Goal: Task Accomplishment & Management: Complete application form

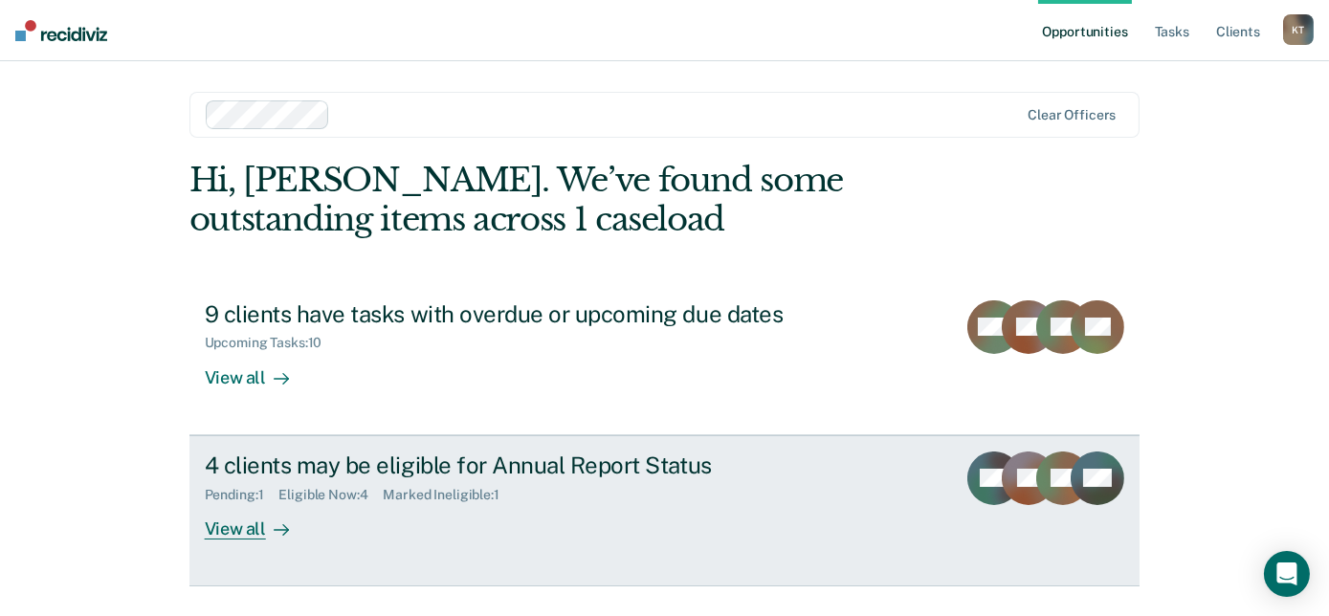
click at [463, 472] on div "4 clients may be eligible for Annual Report Status" at bounding box center [541, 466] width 672 height 28
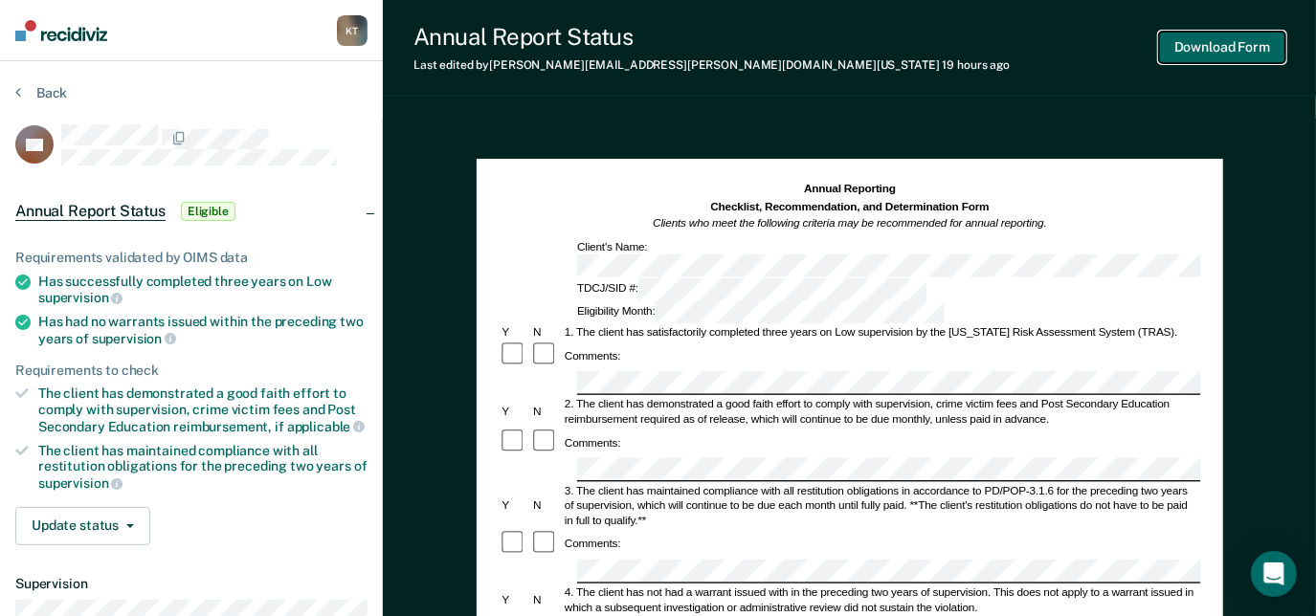
click at [1245, 57] on button "Download Form" at bounding box center [1222, 48] width 126 height 32
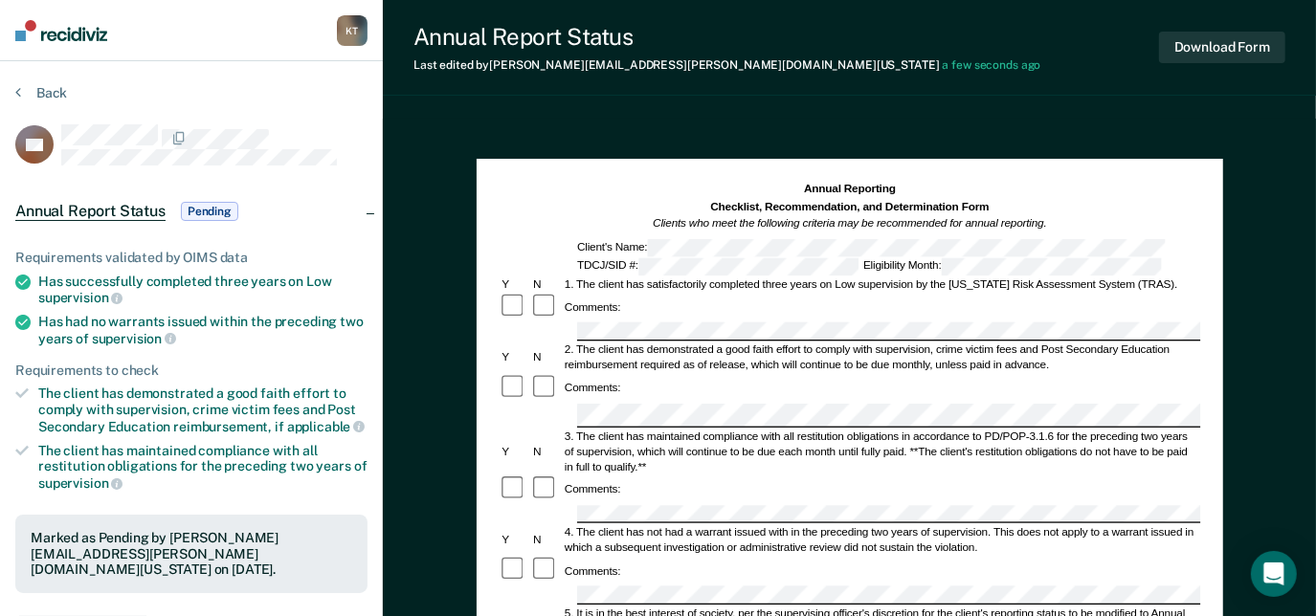
click at [1125, 360] on div "2. The client has demonstrated a good faith effort to comply with supervision, …" at bounding box center [881, 358] width 638 height 31
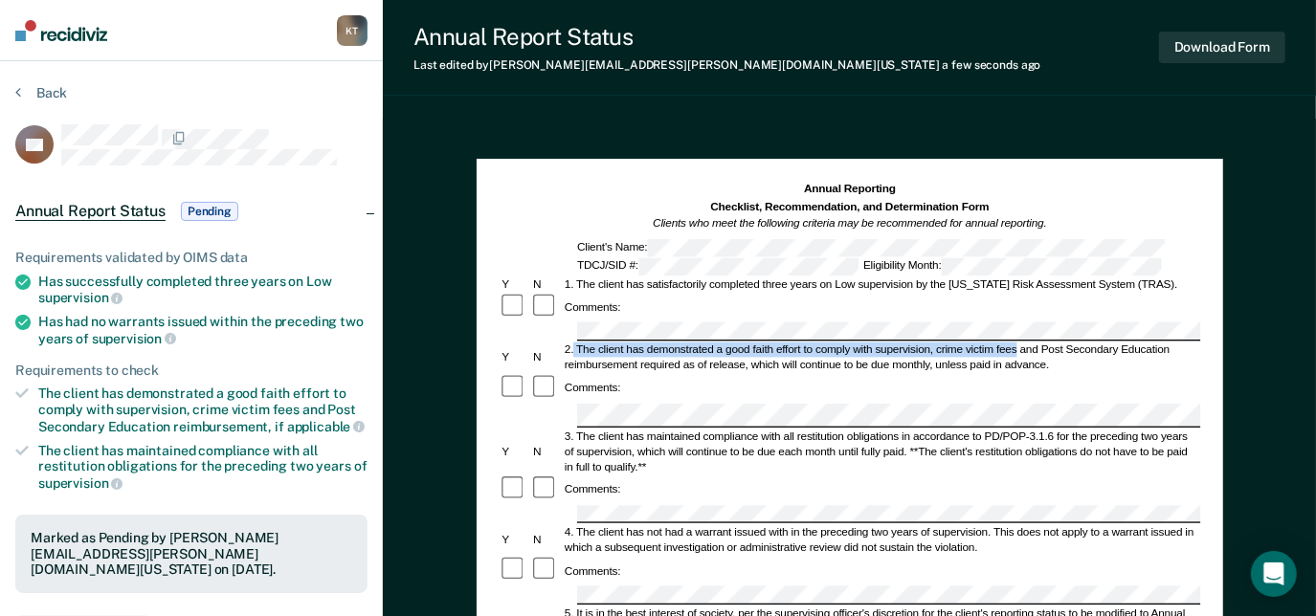
drag, startPoint x: 572, startPoint y: 345, endPoint x: 1015, endPoint y: 340, distance: 443.1
click at [1015, 343] on div "2. The client has demonstrated a good faith effort to comply with supervision, …" at bounding box center [881, 358] width 638 height 31
copy div "The client has demonstrated a good faith effort to comply with supervision, cri…"
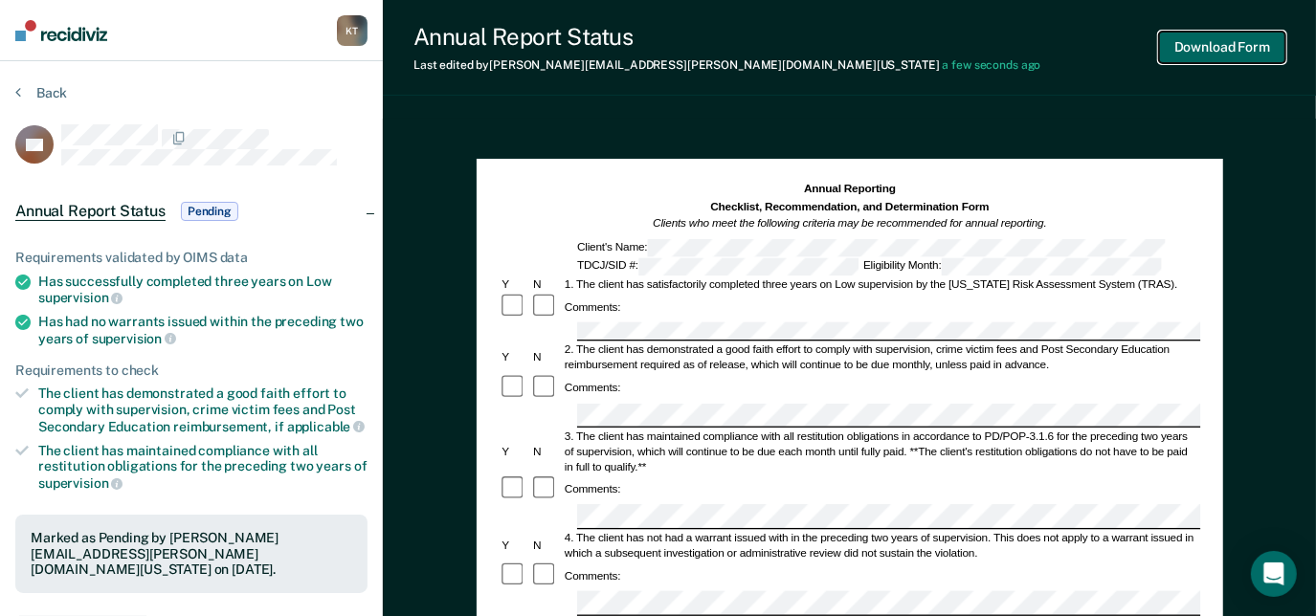
click at [1237, 40] on button "Download Form" at bounding box center [1222, 48] width 126 height 32
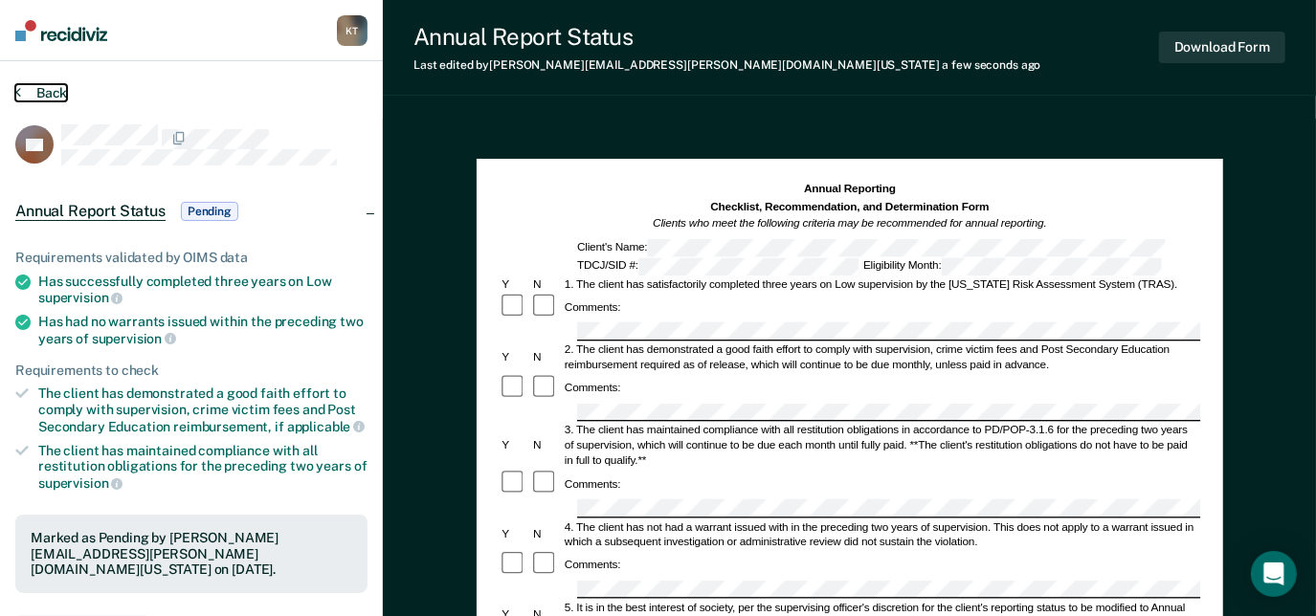
click at [27, 84] on button "Back" at bounding box center [41, 92] width 52 height 17
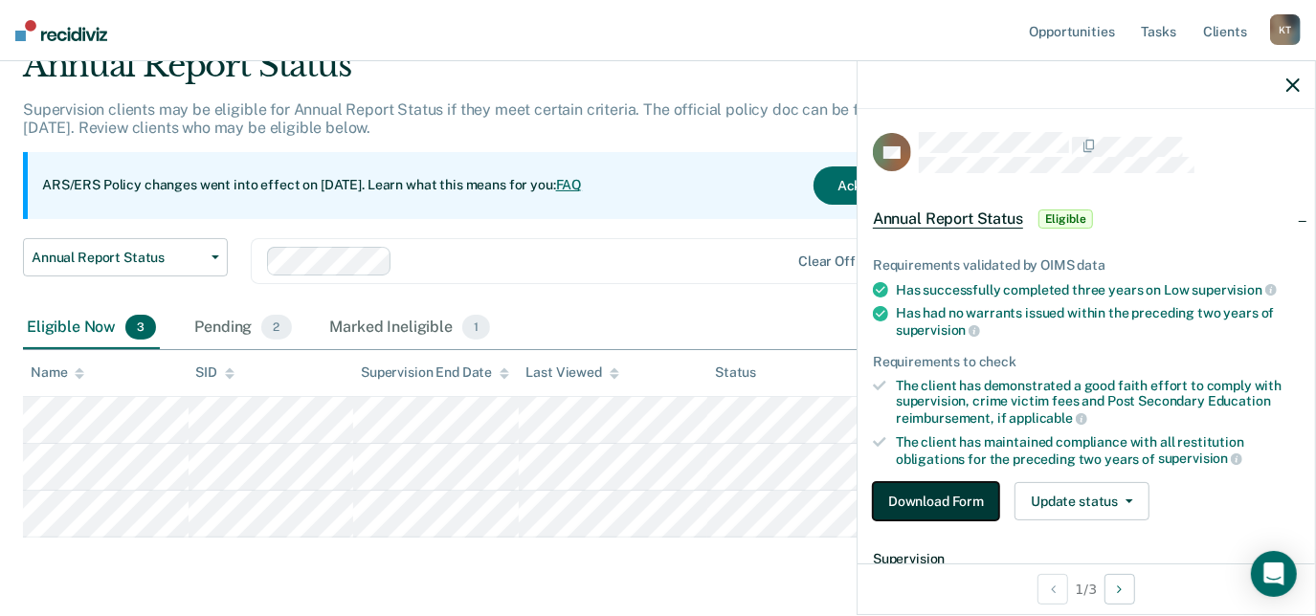
click at [957, 498] on button "Download Form" at bounding box center [936, 501] width 126 height 38
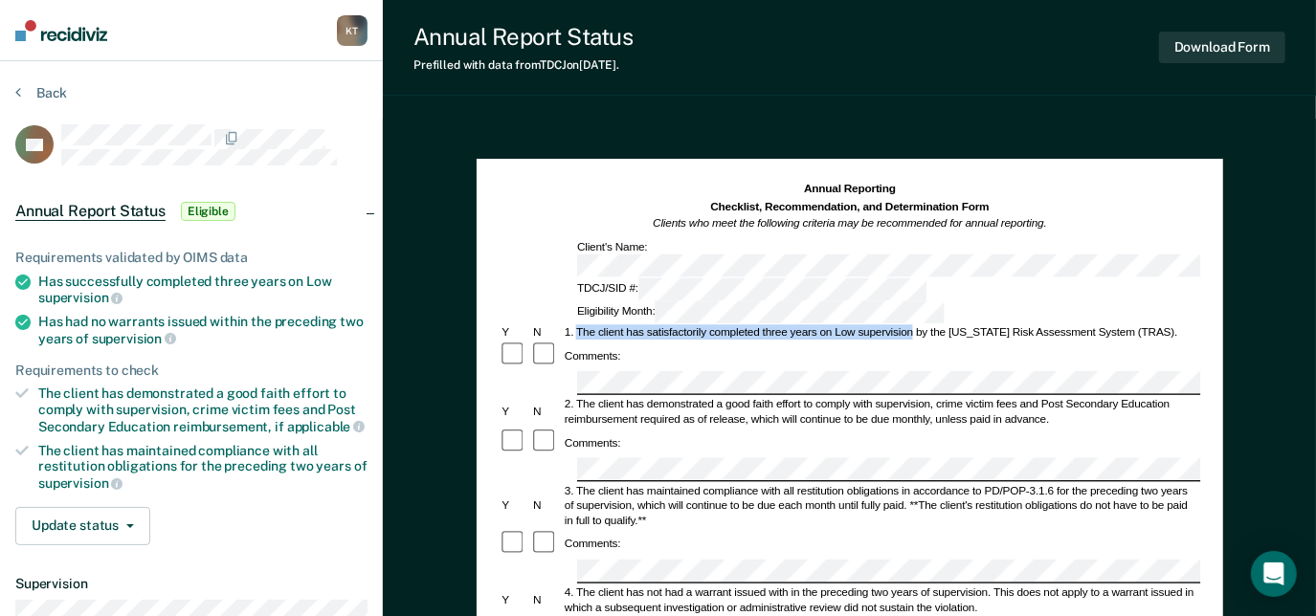
drag, startPoint x: 579, startPoint y: 282, endPoint x: 911, endPoint y: 286, distance: 332.1
click at [911, 325] on div "1. The client has satisfactorily completed three years on Low supervision by th…" at bounding box center [881, 332] width 638 height 15
copy div "The client has satisfactorily completed three years on Low supervision"
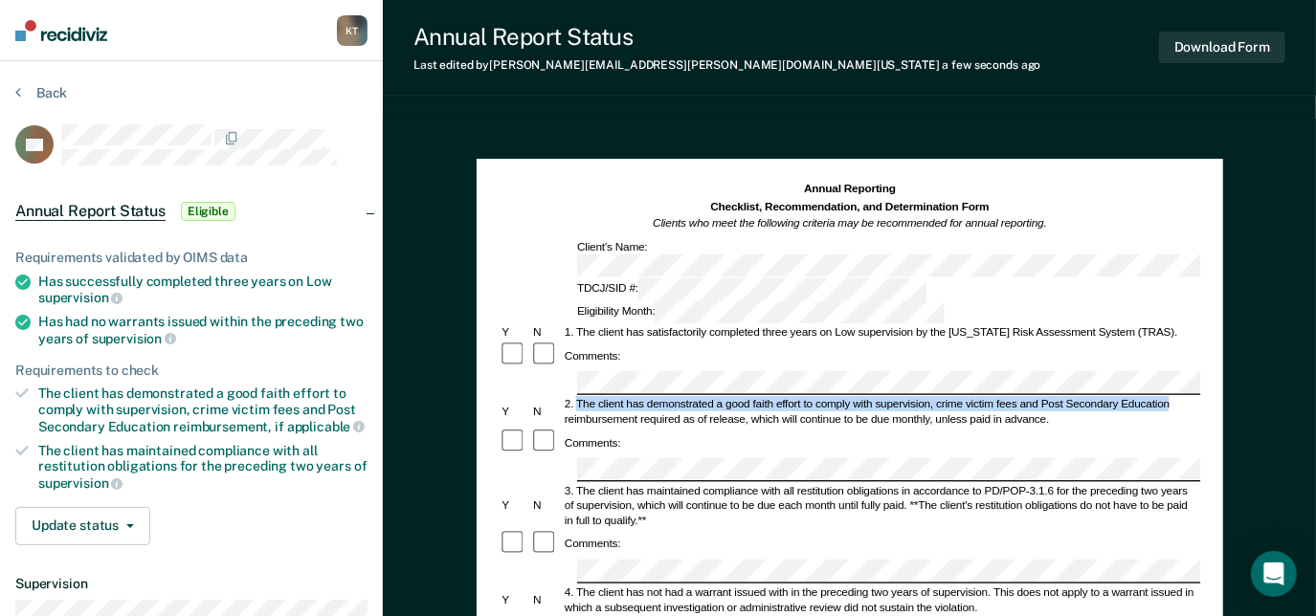
drag, startPoint x: 579, startPoint y: 345, endPoint x: 1183, endPoint y: 337, distance: 603.9
click at [1183, 397] on div "2. The client has demonstrated a good faith effort to comply with supervision, …" at bounding box center [881, 412] width 638 height 31
copy div "The client has demonstrated a good faith effort to comply with supervision, cri…"
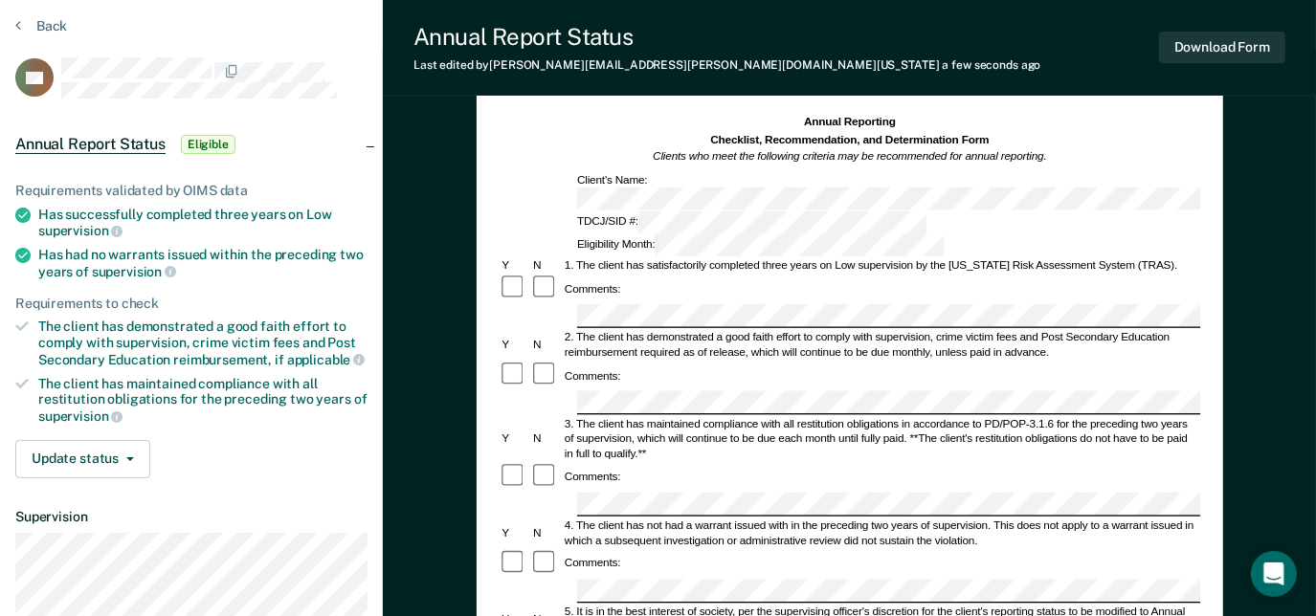
scroll to position [86, 0]
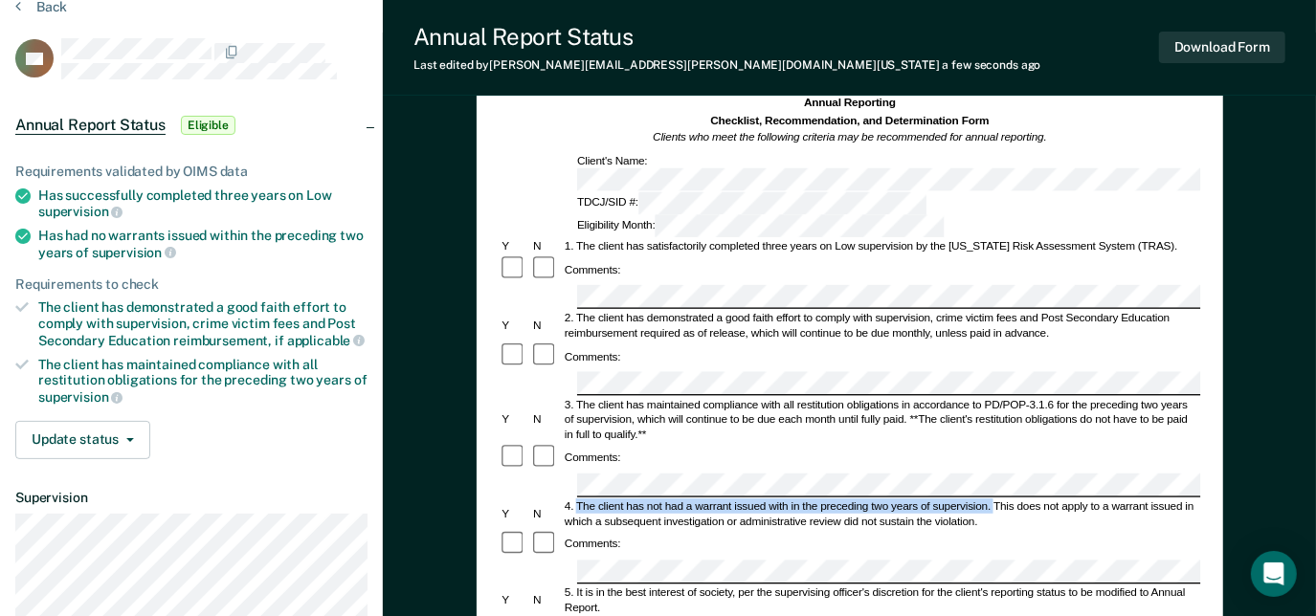
drag, startPoint x: 575, startPoint y: 423, endPoint x: 991, endPoint y: 420, distance: 416.3
click at [991, 499] on div "4. The client has not had a warrant issued with in the preceding two years of s…" at bounding box center [881, 514] width 638 height 31
copy div "The client has not had a warrant issued with in the preceding two years of supe…"
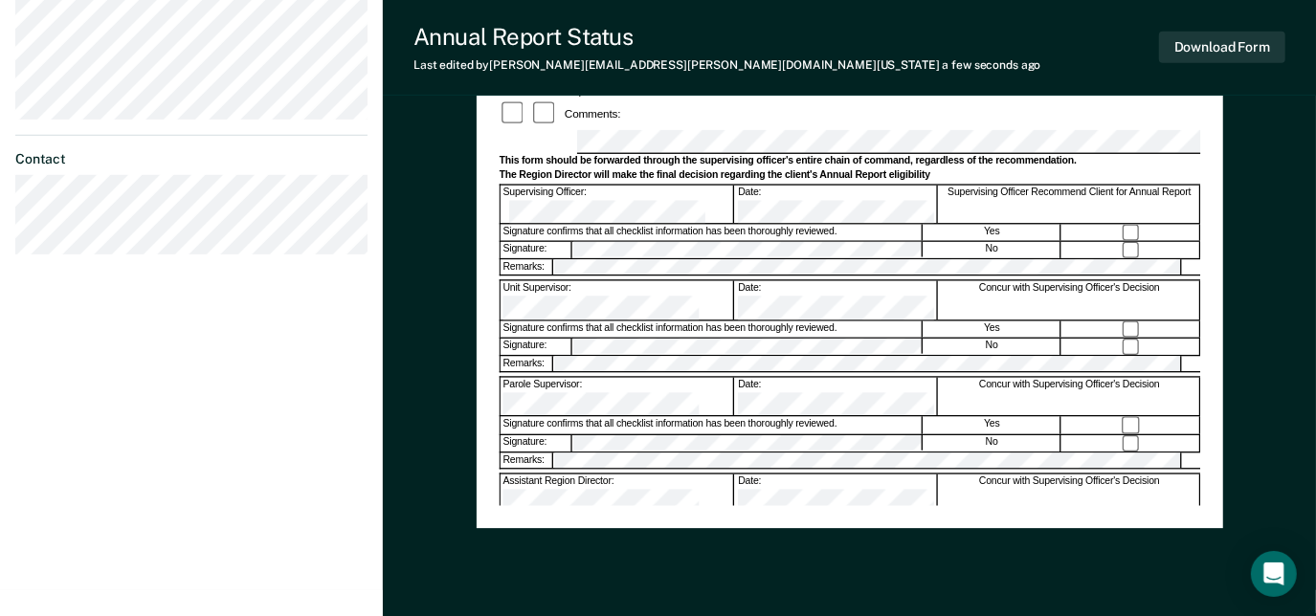
scroll to position [522, 0]
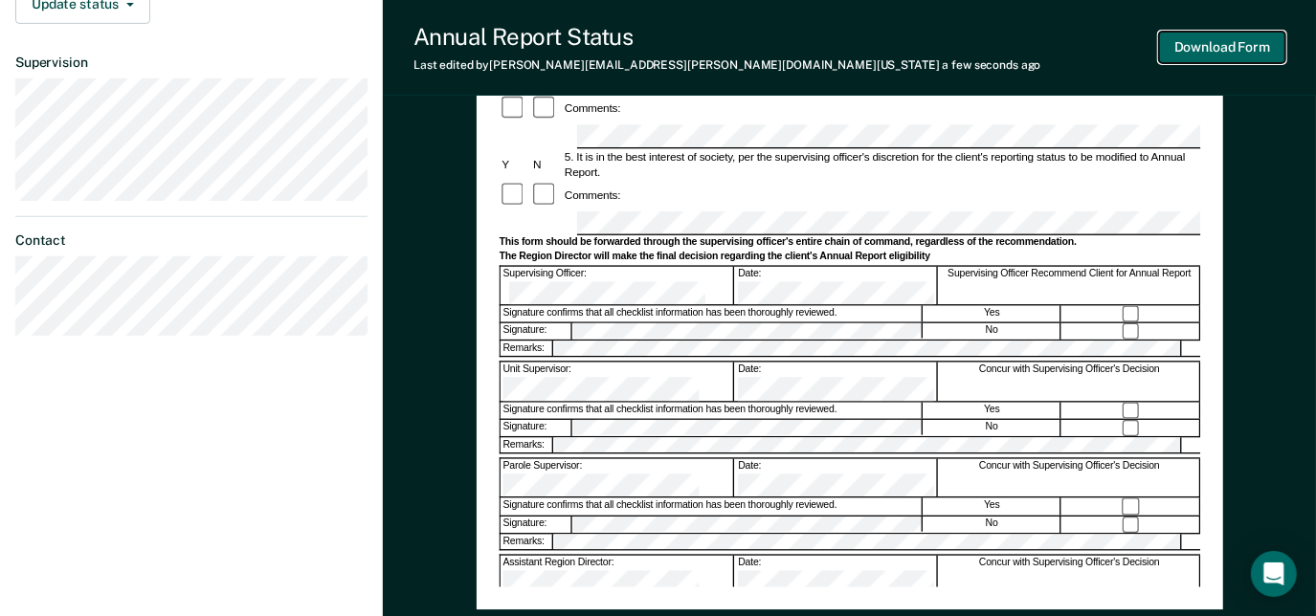
click at [1218, 42] on button "Download Form" at bounding box center [1222, 48] width 126 height 32
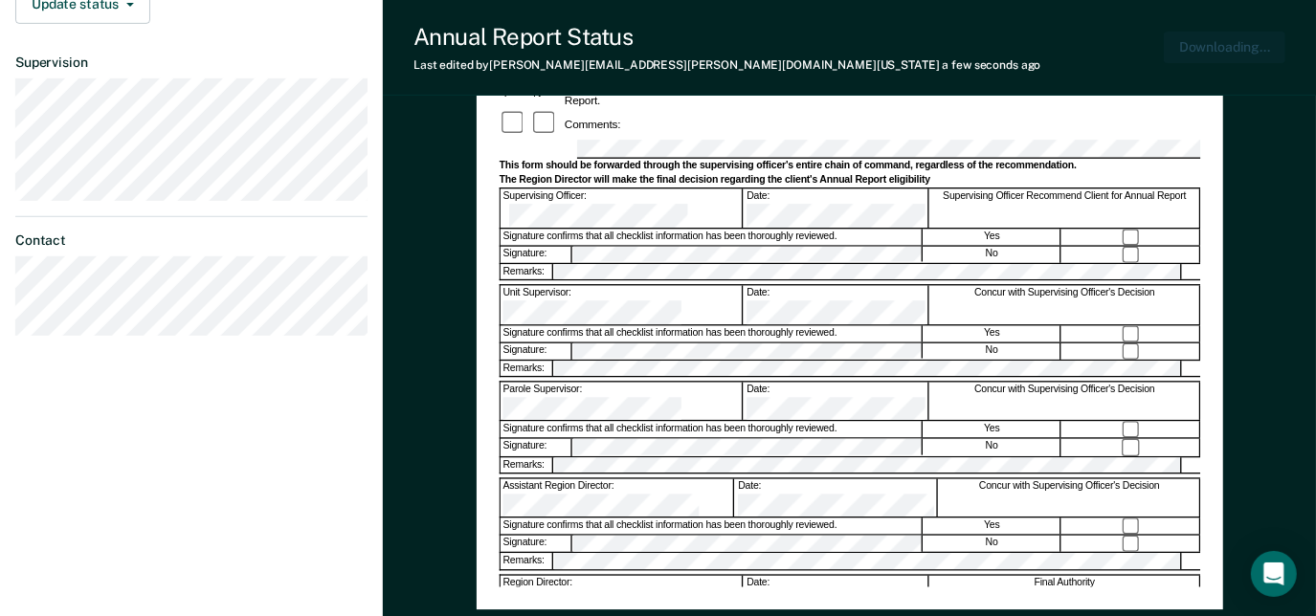
scroll to position [614, 0]
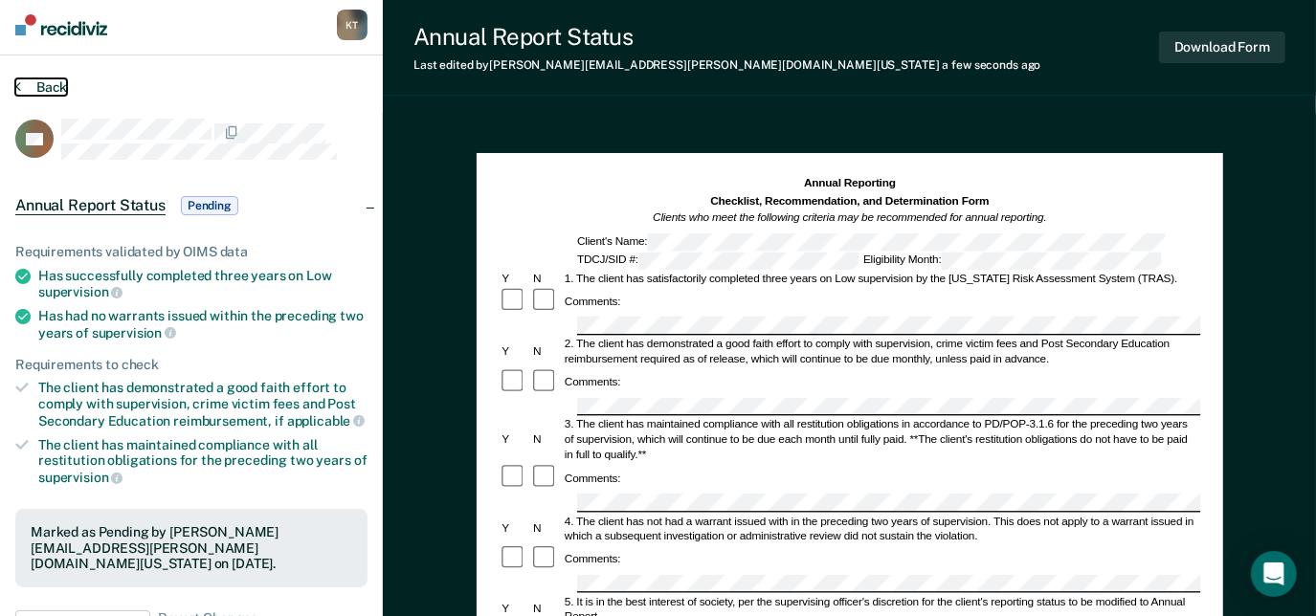
click at [23, 89] on button "Back" at bounding box center [41, 86] width 52 height 17
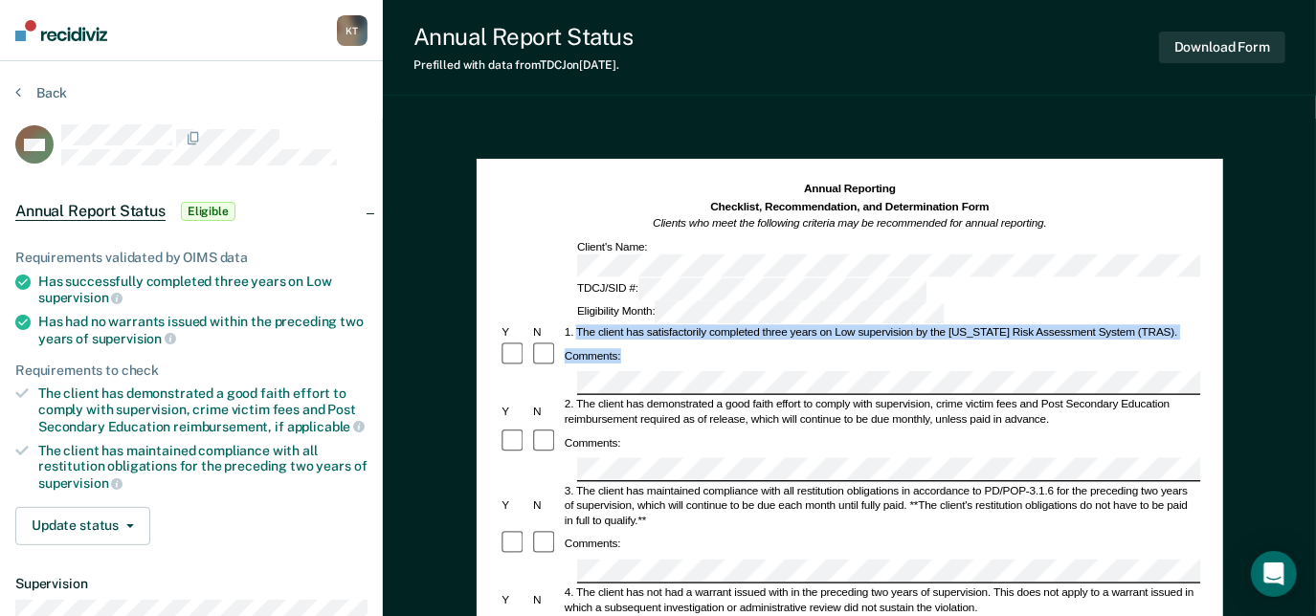
drag, startPoint x: 577, startPoint y: 278, endPoint x: 735, endPoint y: 313, distance: 161.8
click at [767, 342] on div "Comments:" at bounding box center [850, 356] width 702 height 29
drag, startPoint x: 911, startPoint y: 280, endPoint x: 576, endPoint y: 283, distance: 335.0
click at [576, 325] on div "1. The client has satisfactorily completed three years on Low supervision by th…" at bounding box center [881, 332] width 638 height 15
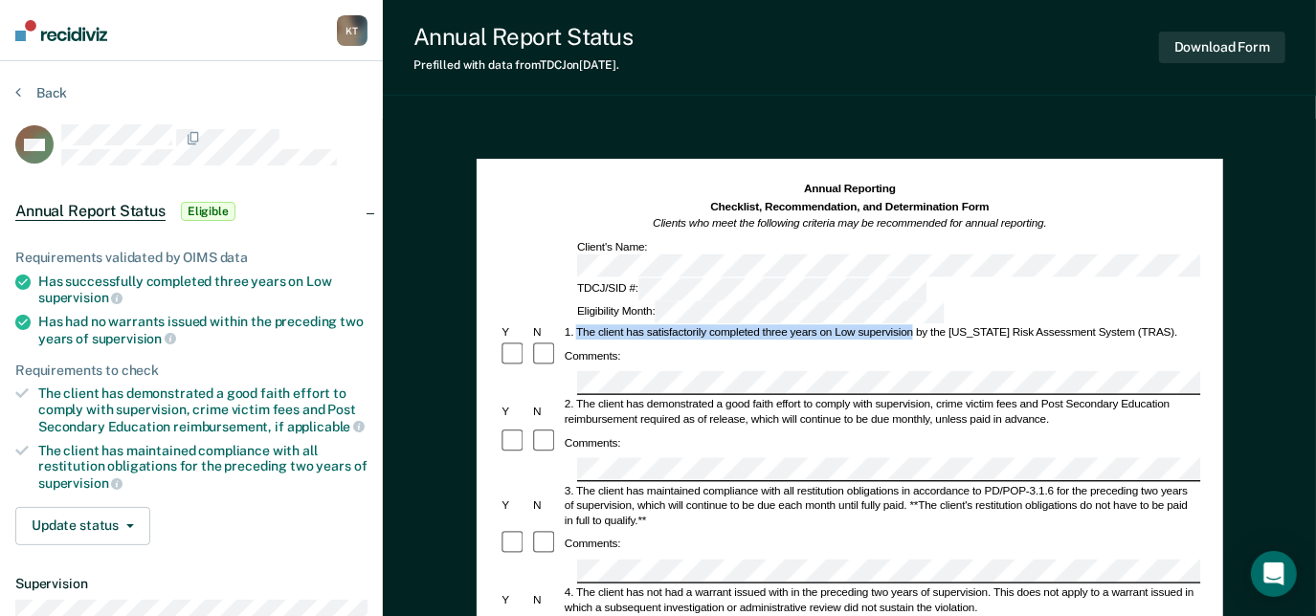
copy div "The client has satisfactorily completed three years on Low supervision"
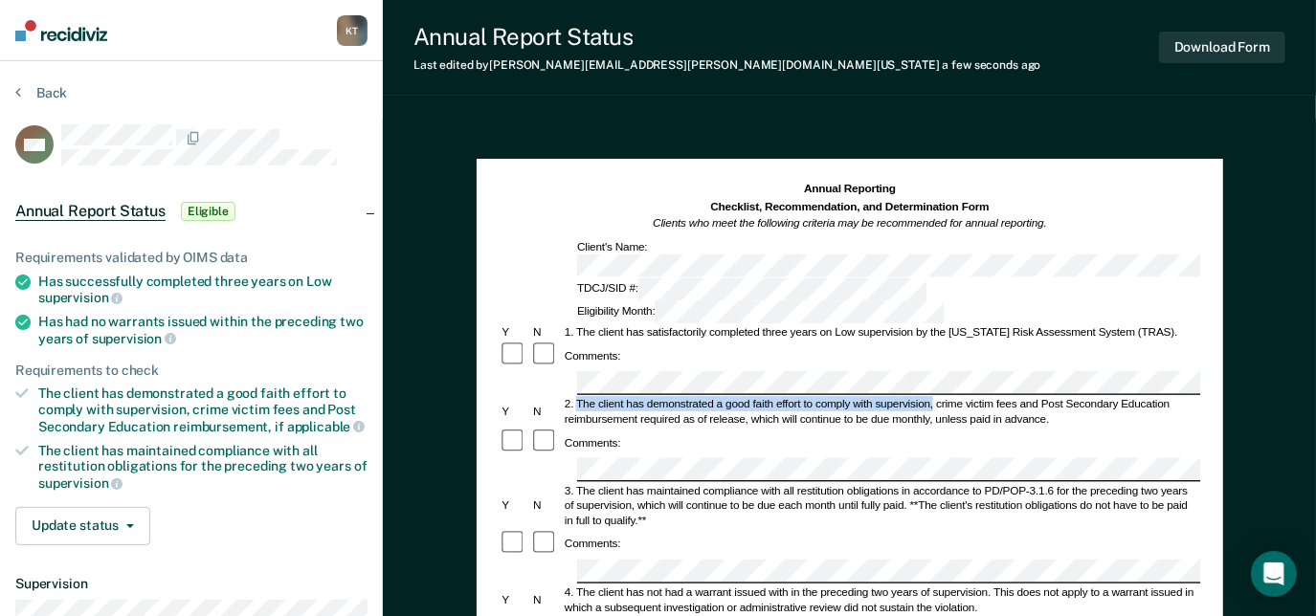
drag, startPoint x: 576, startPoint y: 343, endPoint x: 932, endPoint y: 340, distance: 356.0
click at [932, 397] on div "2. The client has demonstrated a good faith effort to comply with supervision, …" at bounding box center [881, 412] width 638 height 31
copy div "The client has demonstrated a good faith effort to comply with supervision,"
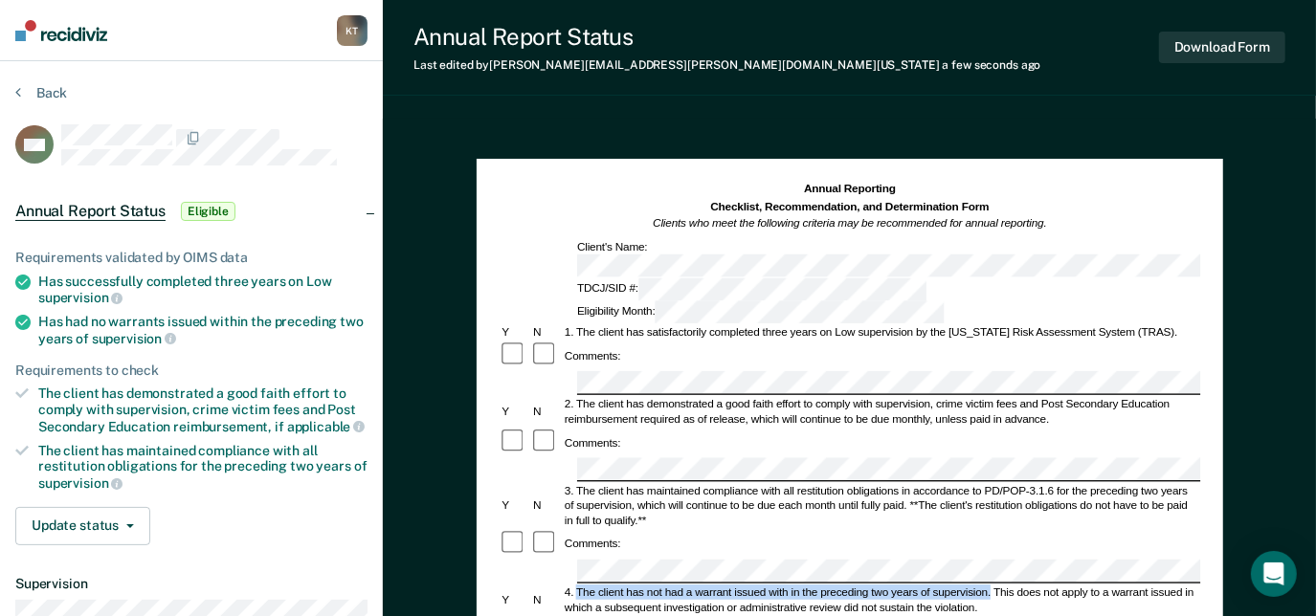
drag, startPoint x: 991, startPoint y: 514, endPoint x: 575, endPoint y: 507, distance: 415.4
click at [575, 585] on div "4. The client has not had a warrant issued with in the preceding two years of s…" at bounding box center [881, 600] width 638 height 31
copy div "The client has not had a warrant issued with in the preceding two years of supe…"
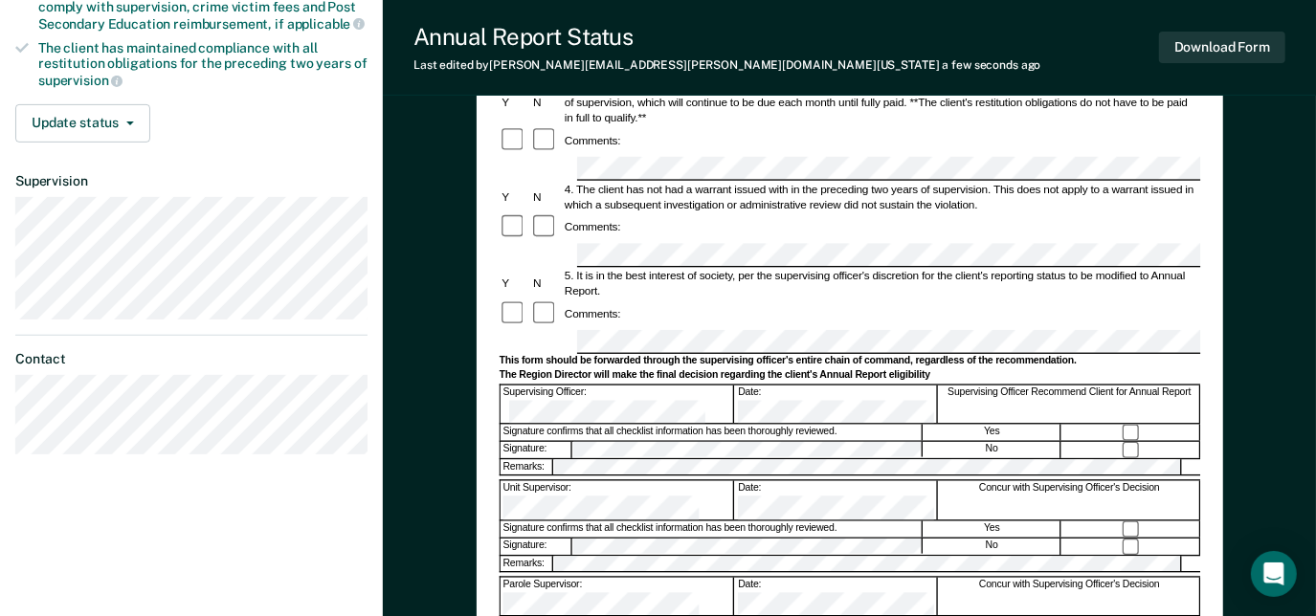
scroll to position [490, 0]
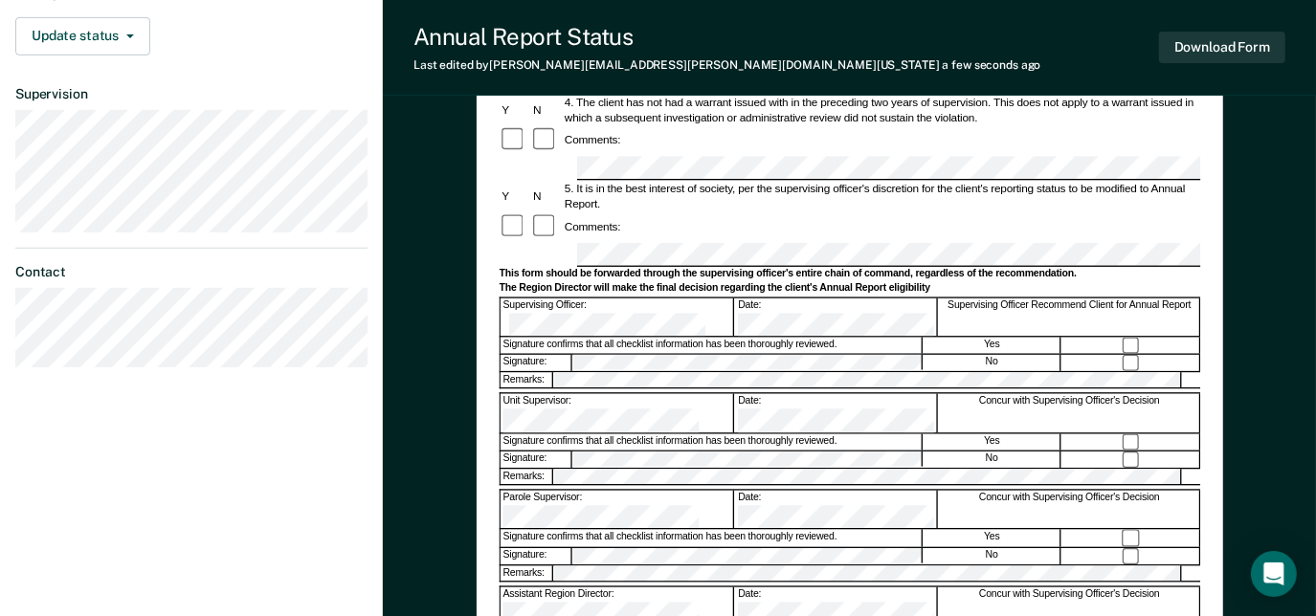
click at [585, 345] on form "Annual Reporting Checklist, Recommendation, and Determination Form Clients who …" at bounding box center [850, 241] width 702 height 1099
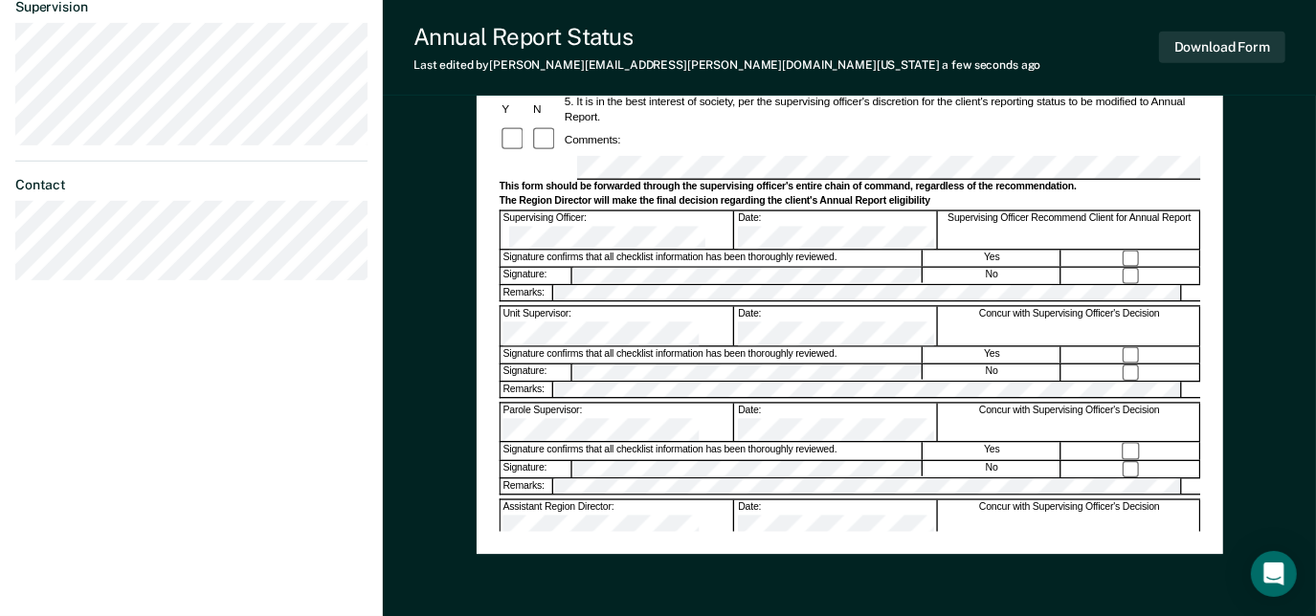
scroll to position [403, 0]
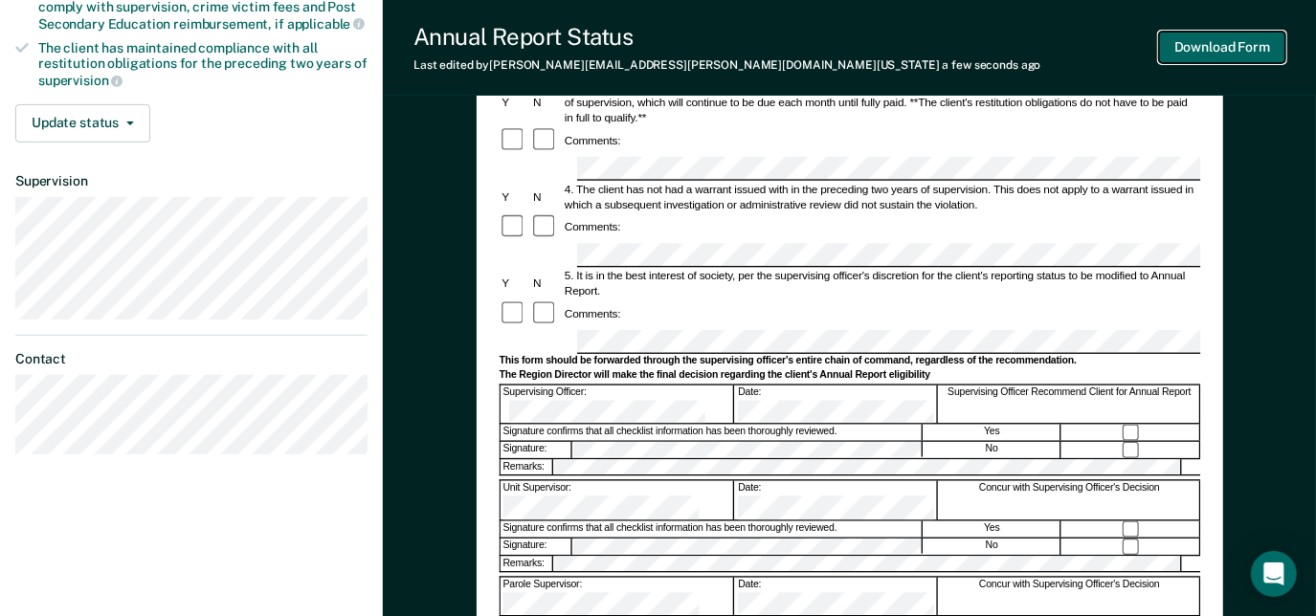
click at [1250, 47] on button "Download Form" at bounding box center [1222, 48] width 126 height 32
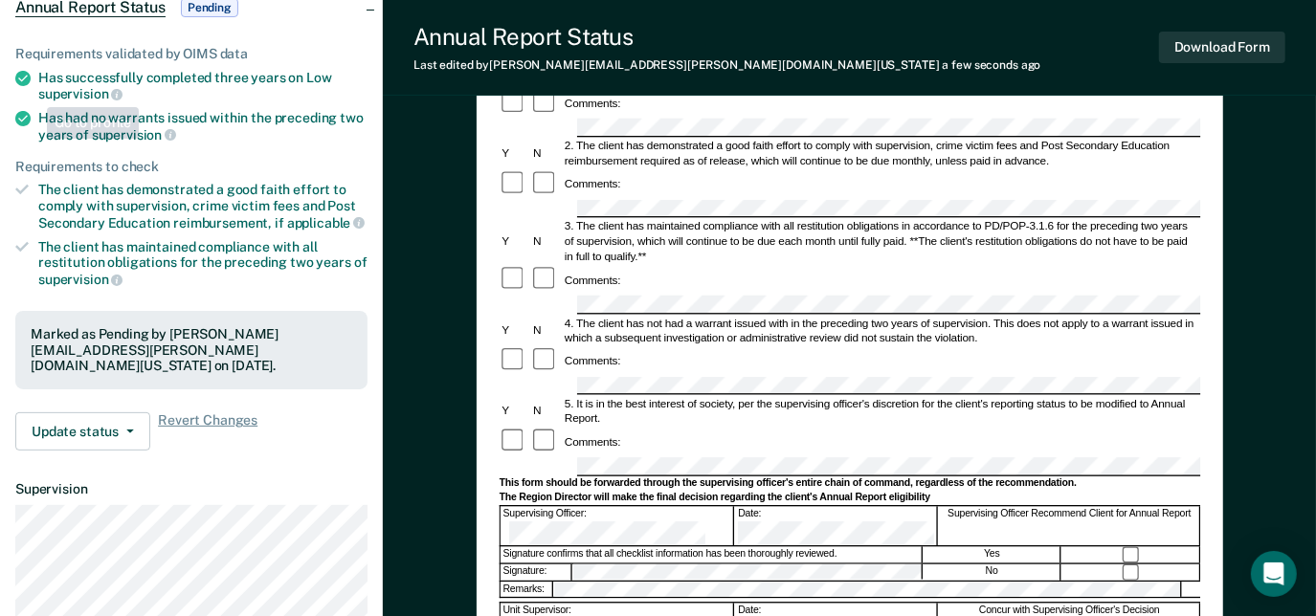
scroll to position [0, 0]
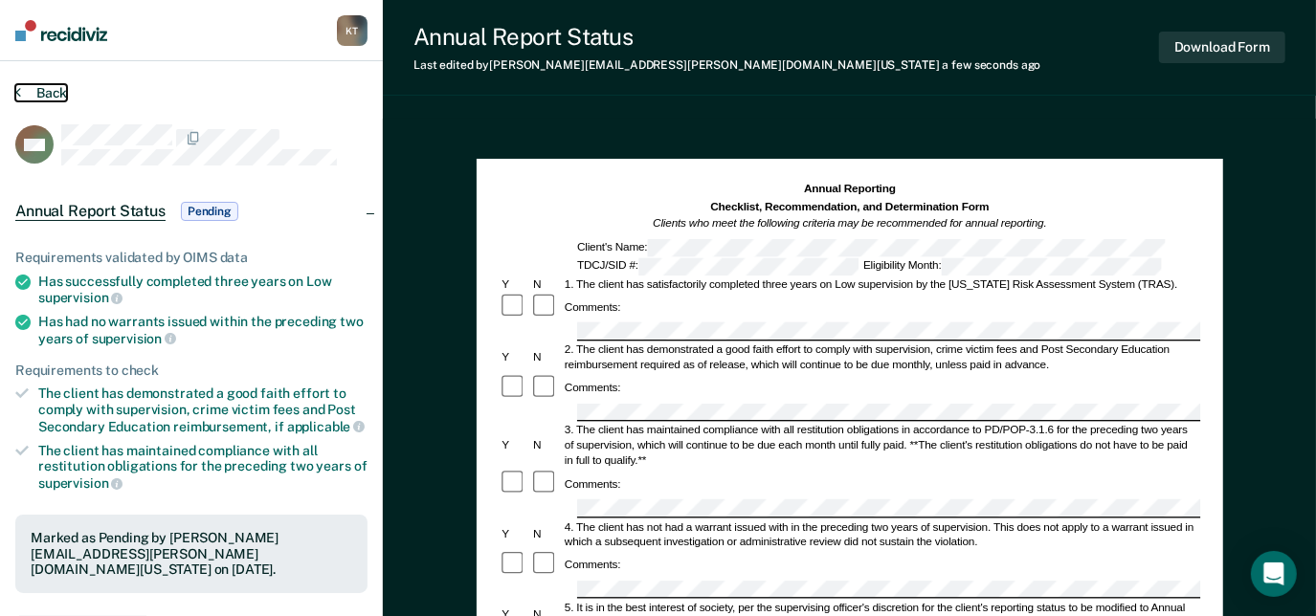
click at [38, 89] on button "Back" at bounding box center [41, 92] width 52 height 17
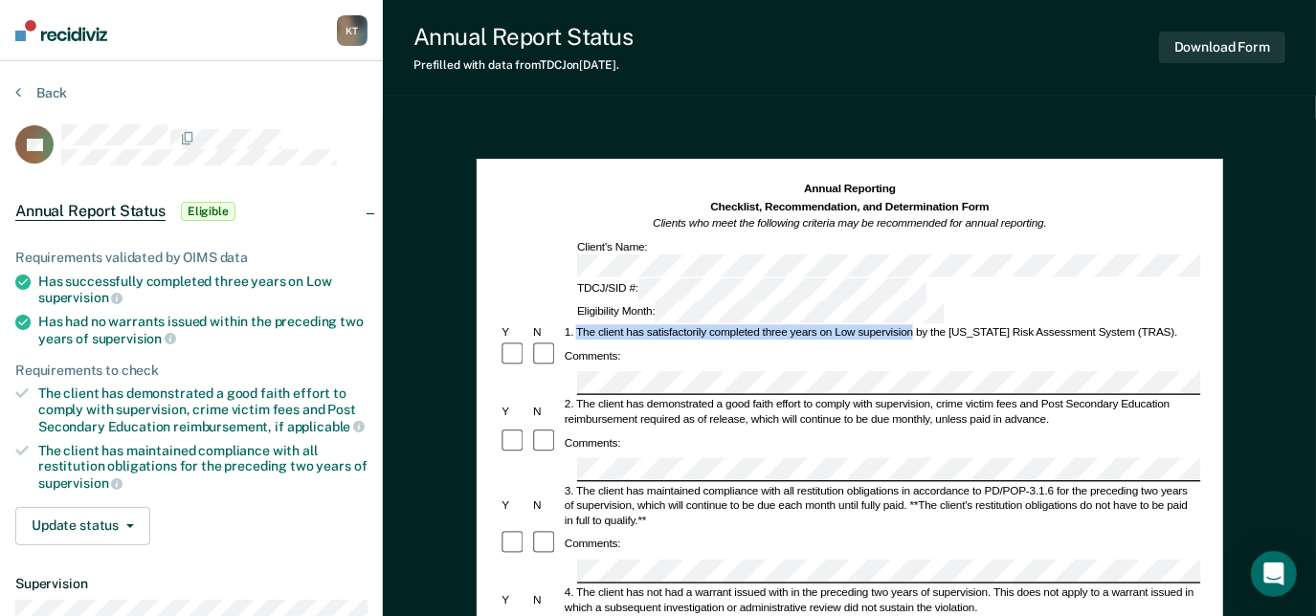
drag, startPoint x: 913, startPoint y: 280, endPoint x: 579, endPoint y: 276, distance: 334.0
click at [579, 325] on div "1. The client has satisfactorily completed three years on Low supervision by th…" at bounding box center [881, 332] width 638 height 15
copy div "The client has satisfactorily completed three years on Low supervision"
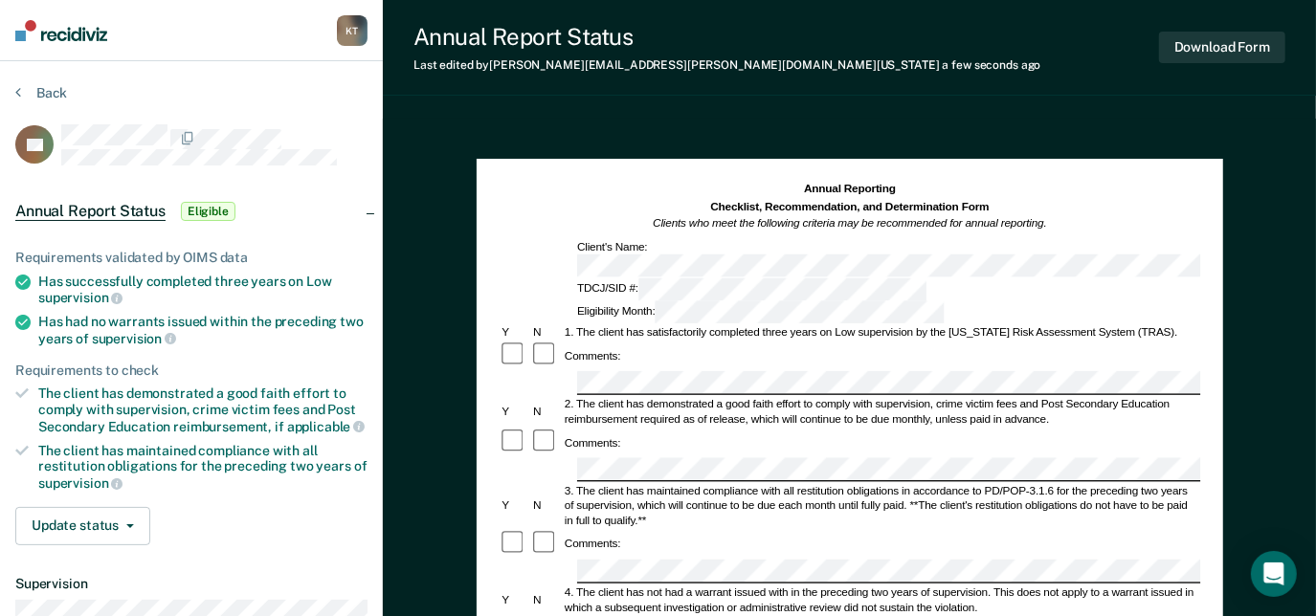
click at [972, 530] on div "Comments:" at bounding box center [850, 544] width 702 height 29
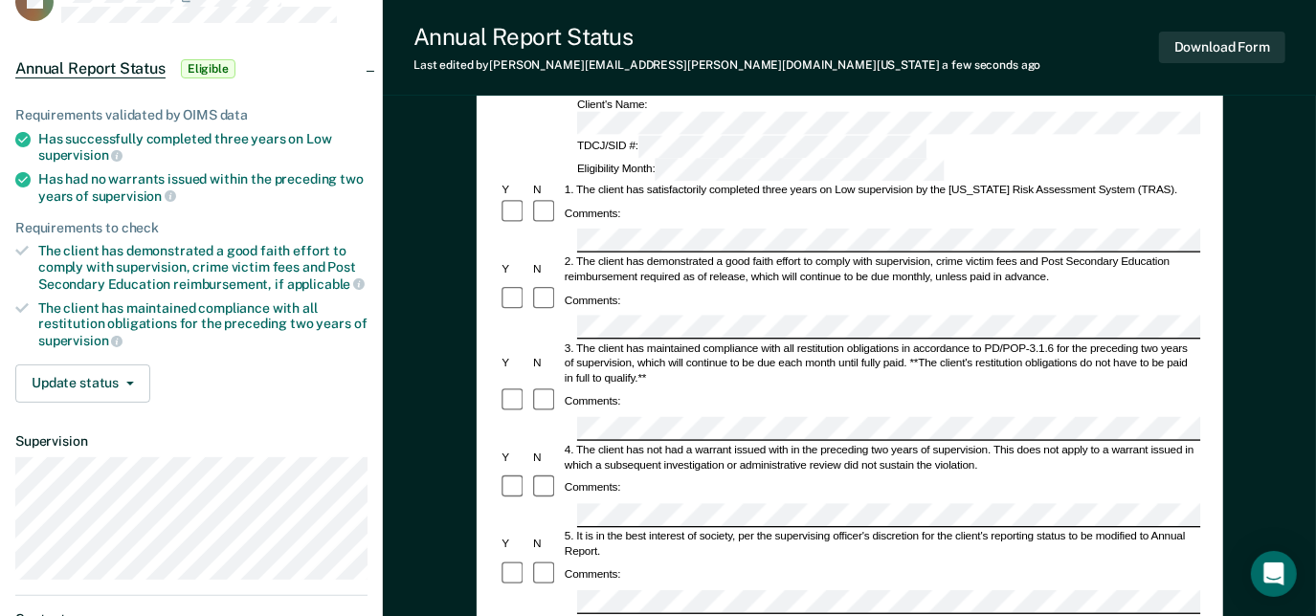
scroll to position [173, 0]
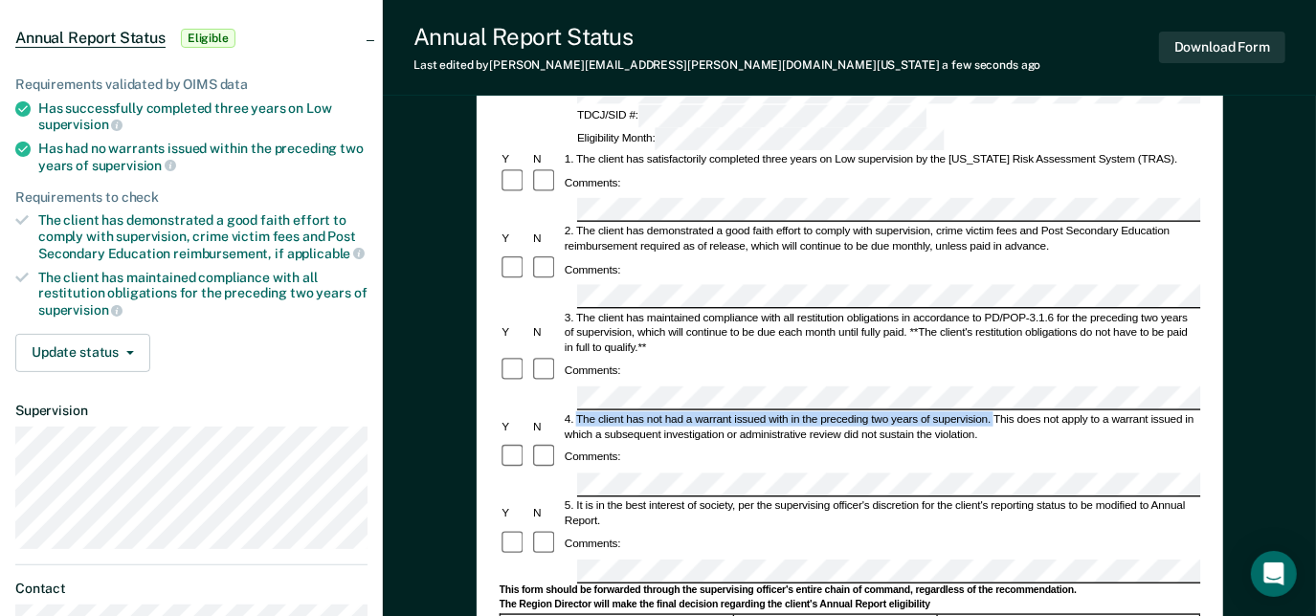
drag, startPoint x: 991, startPoint y: 338, endPoint x: 574, endPoint y: 333, distance: 417.3
click at [574, 412] on div "4. The client has not had a warrant issued with in the preceding two years of s…" at bounding box center [881, 427] width 638 height 31
copy div "The client has not had a warrant issued with in the preceding two years of supe…"
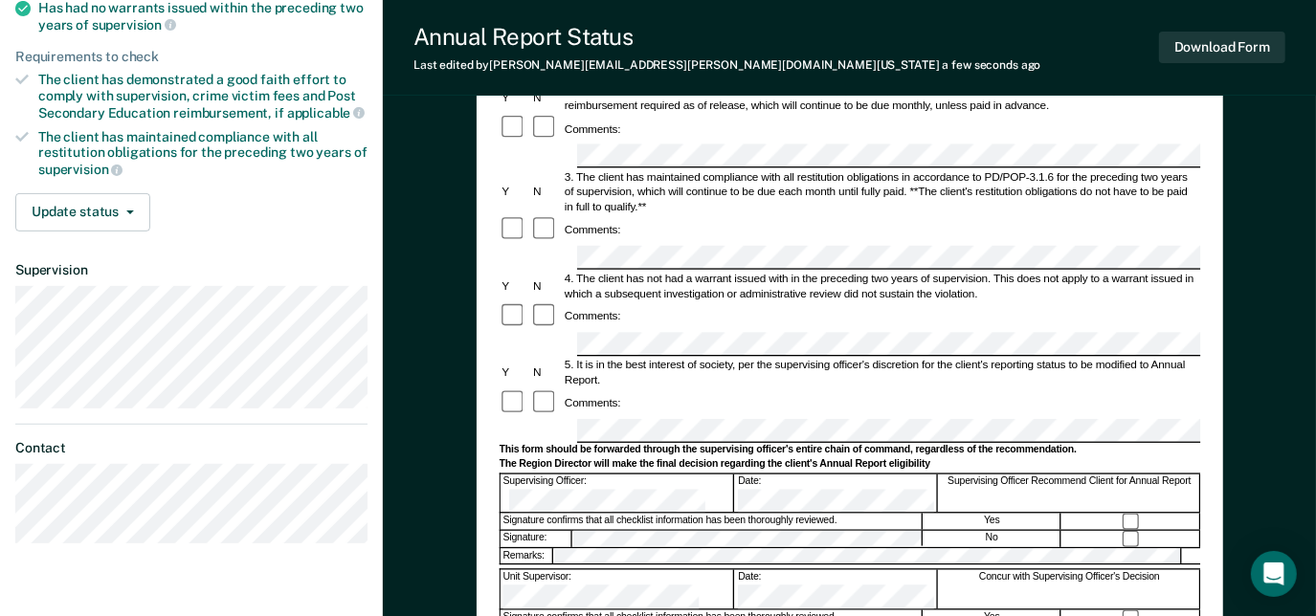
scroll to position [230, 0]
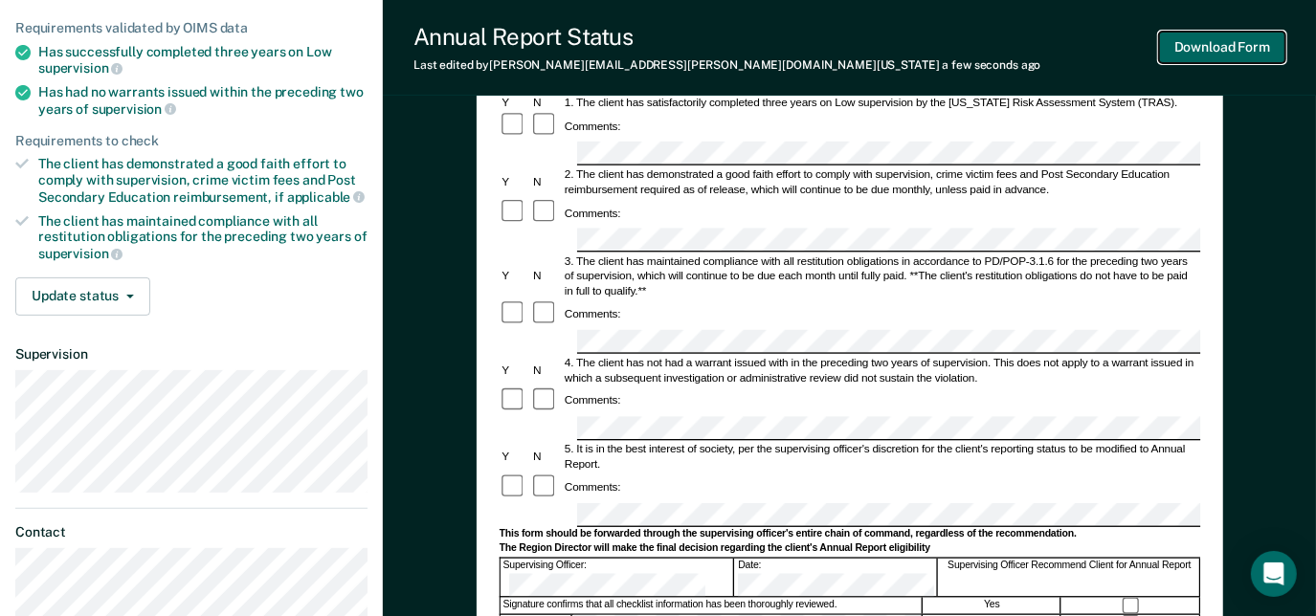
click at [1242, 47] on button "Download Form" at bounding box center [1222, 48] width 126 height 32
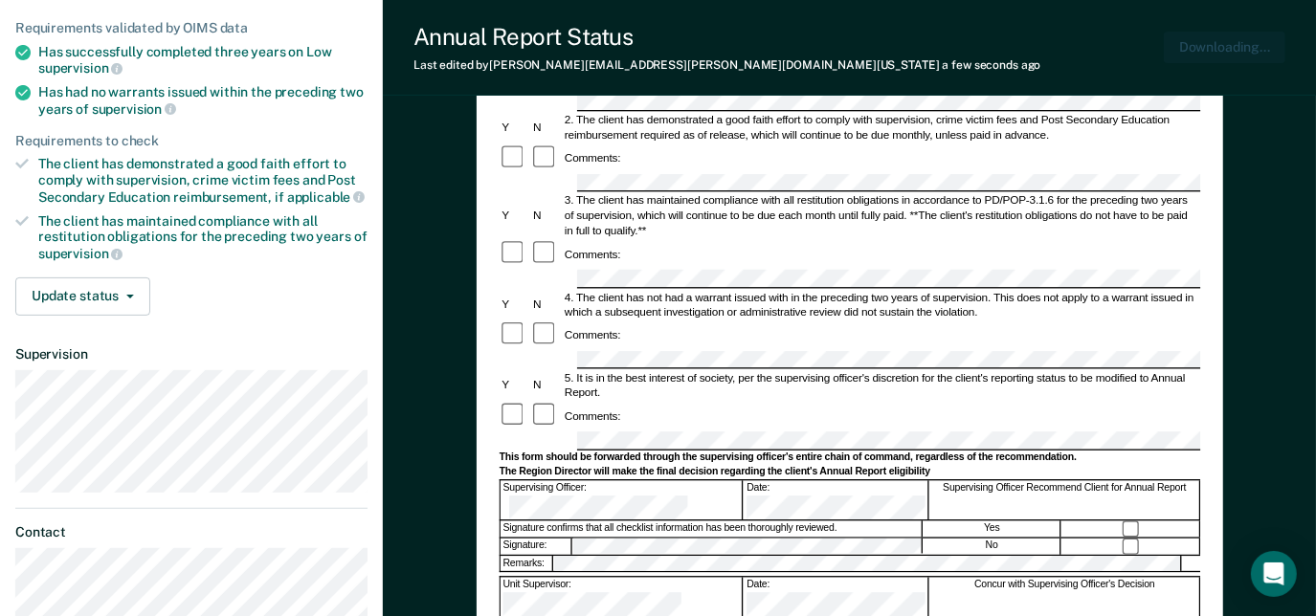
scroll to position [0, 0]
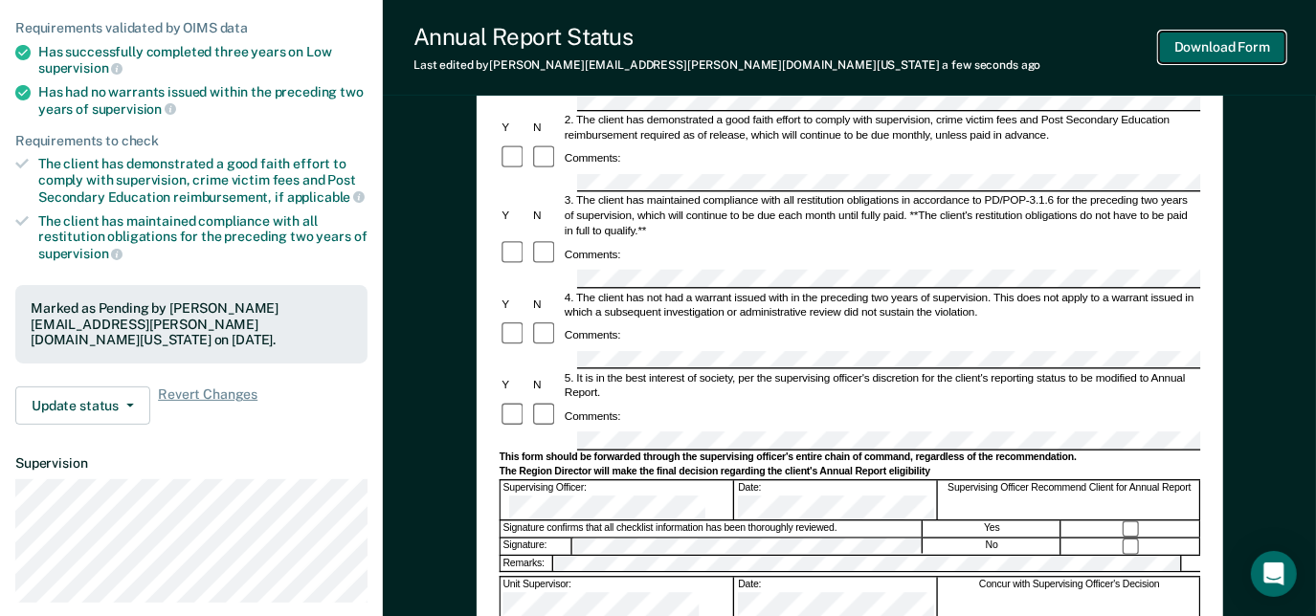
click at [1255, 60] on button "Download Form" at bounding box center [1222, 48] width 126 height 32
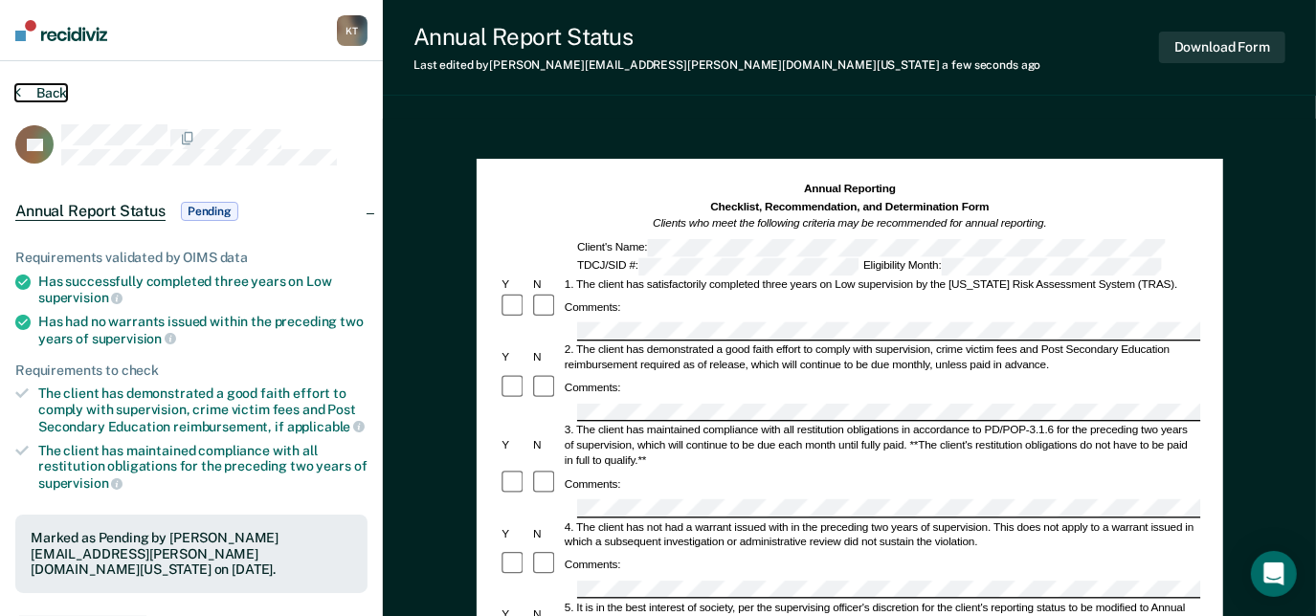
click at [43, 99] on button "Back" at bounding box center [41, 92] width 52 height 17
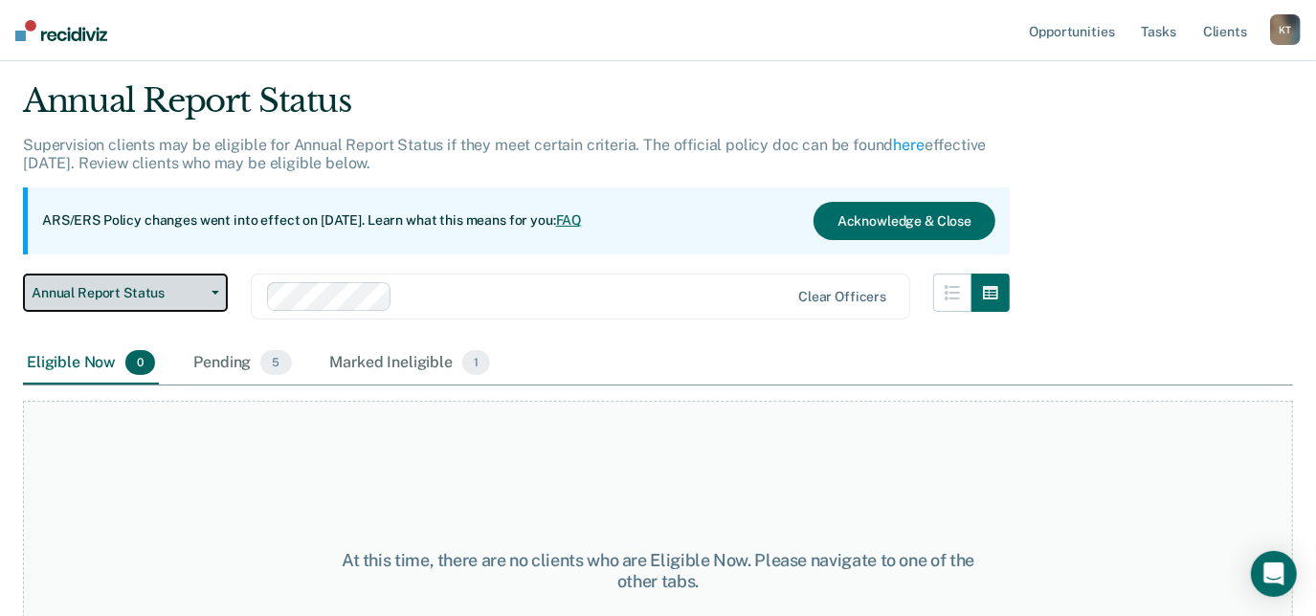
click at [175, 295] on span "Annual Report Status" at bounding box center [118, 293] width 172 height 16
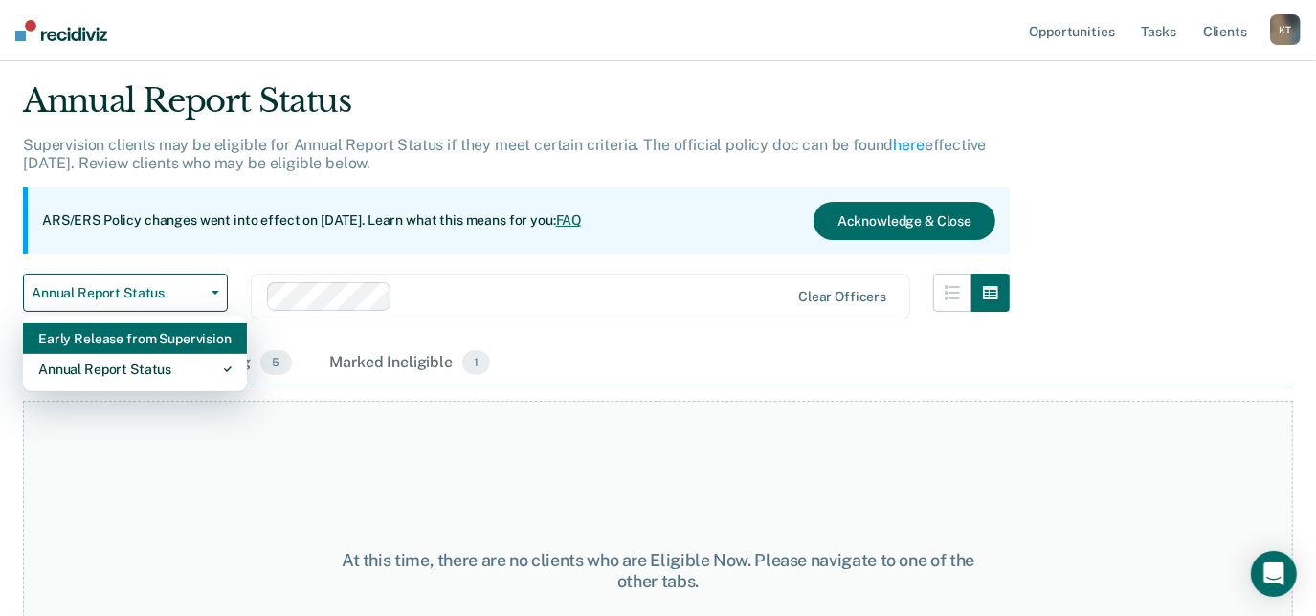
click at [177, 343] on div "Early Release from Supervision" at bounding box center [134, 338] width 193 height 31
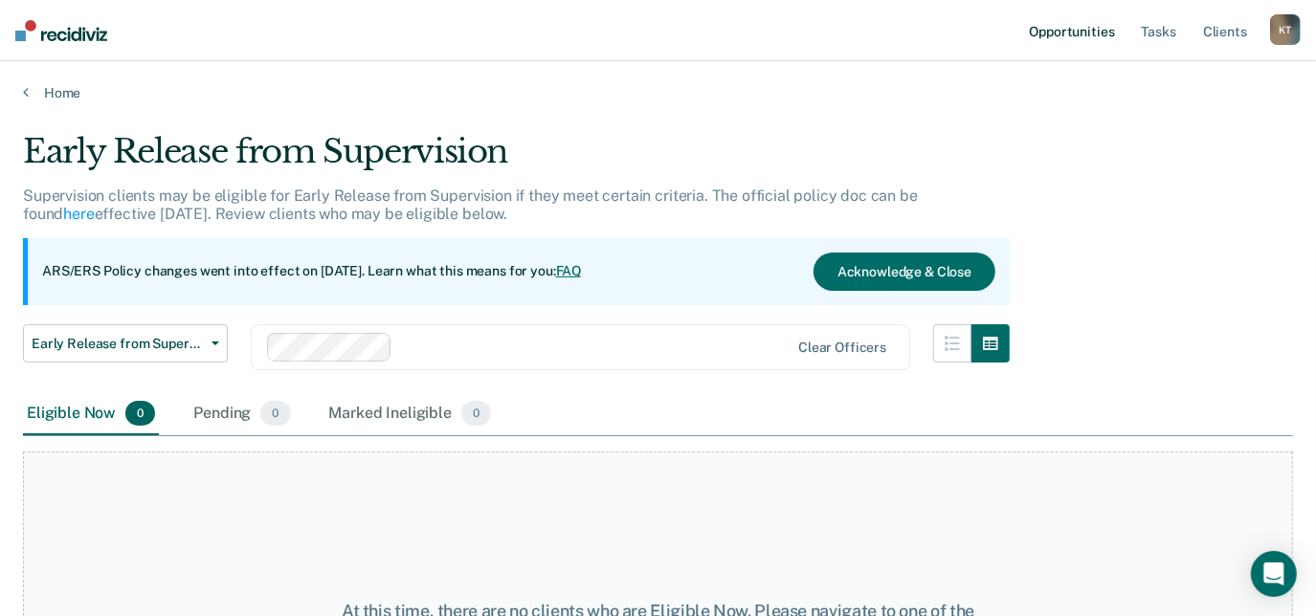
click at [1102, 37] on link "Opportunities" at bounding box center [1071, 30] width 93 height 61
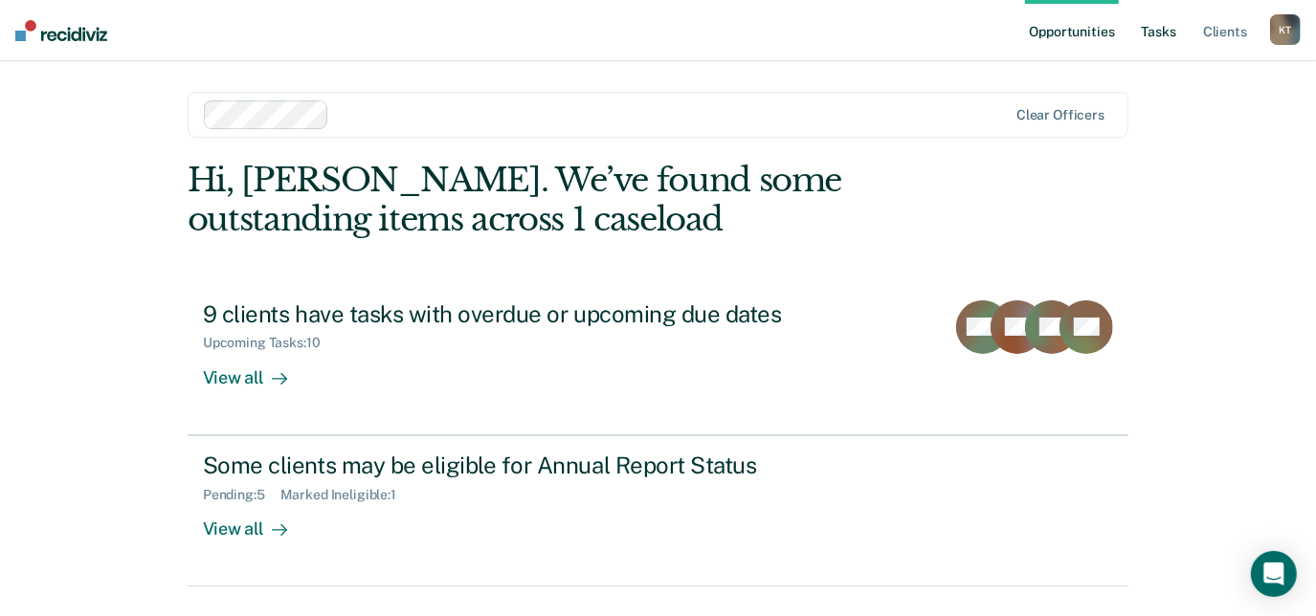
click at [1173, 38] on link "Tasks" at bounding box center [1159, 30] width 42 height 61
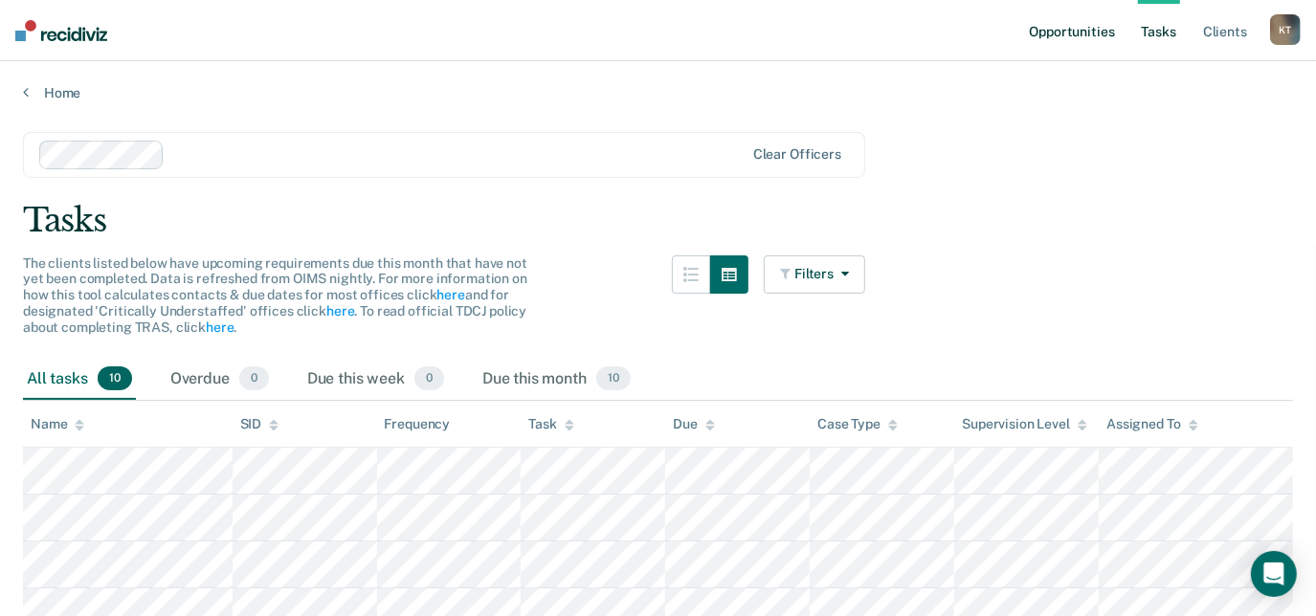
click at [1068, 48] on link "Opportunities" at bounding box center [1071, 30] width 93 height 61
